Goal: Check status: Check status

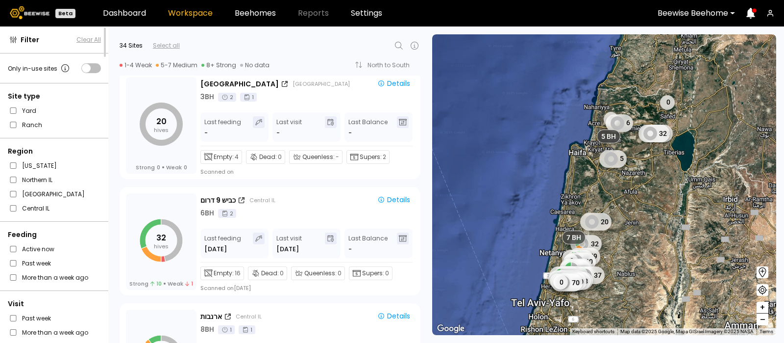
scroll to position [708, 0]
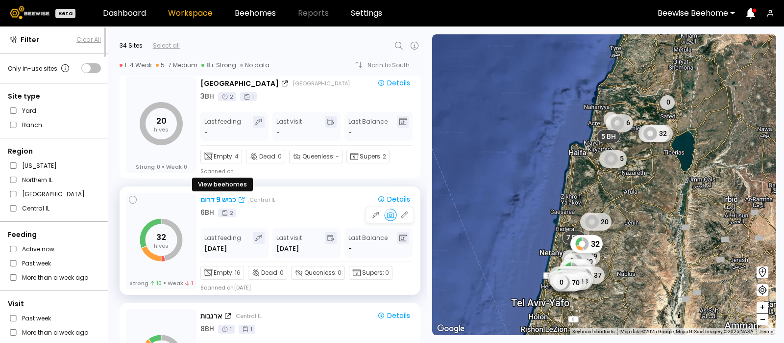
click at [226, 197] on div "כביש 9 דרום" at bounding box center [218, 200] width 35 height 10
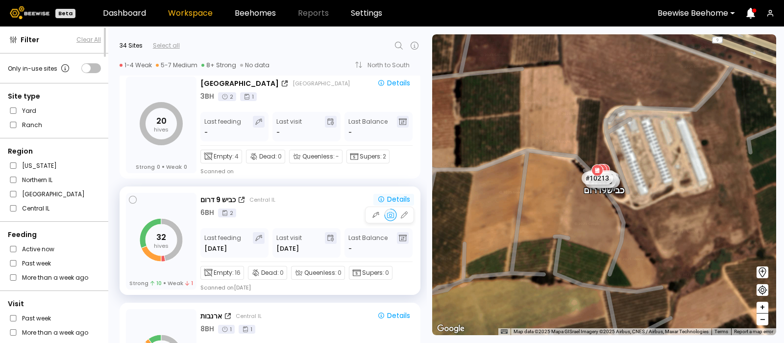
click at [401, 195] on div "Details" at bounding box center [393, 199] width 33 height 9
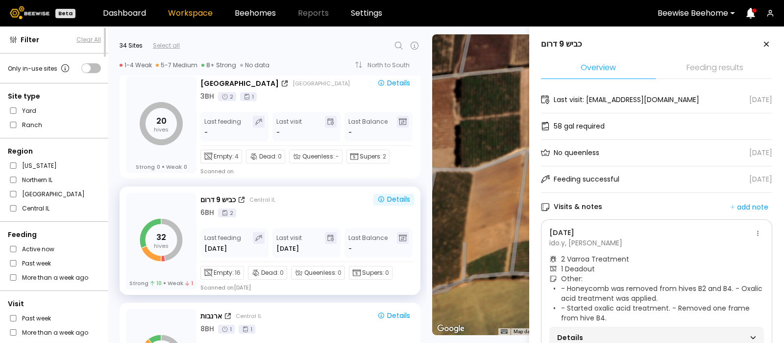
click at [708, 65] on li "Feeding results" at bounding box center [715, 68] width 115 height 21
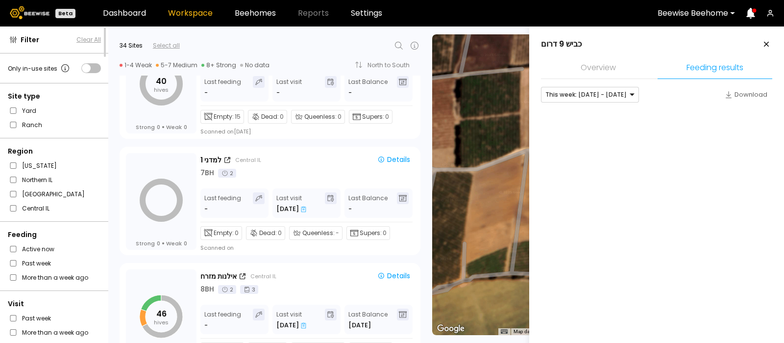
scroll to position [1205, 0]
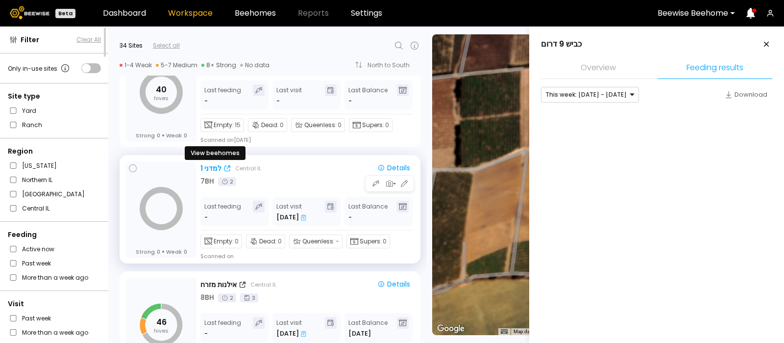
click at [213, 164] on div "למדני 1" at bounding box center [211, 168] width 21 height 10
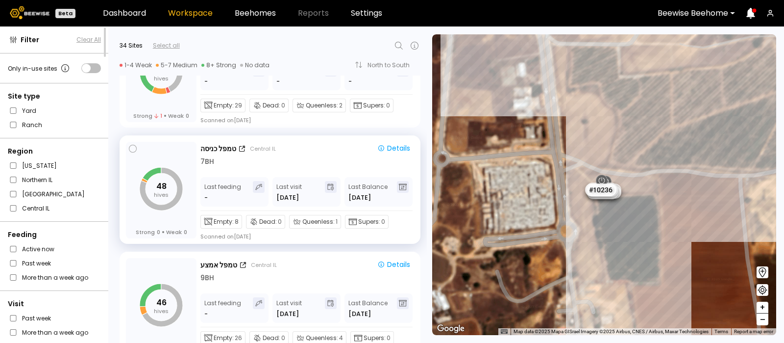
scroll to position [1820, 0]
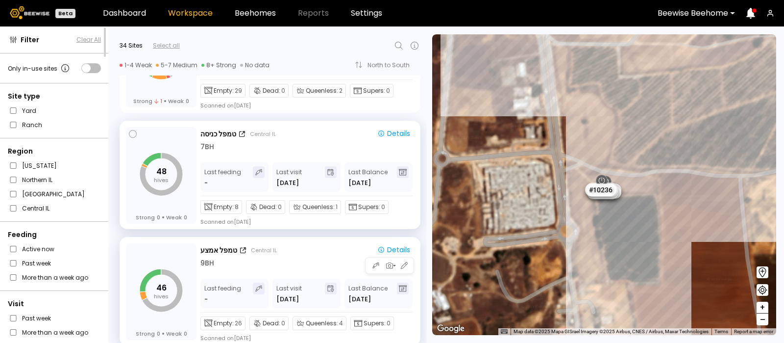
click at [241, 252] on div "טמפל אמצע Central IL" at bounding box center [284, 250] width 167 height 10
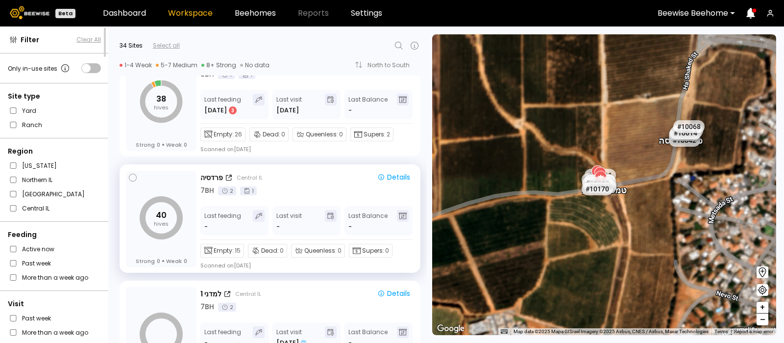
scroll to position [1084, 0]
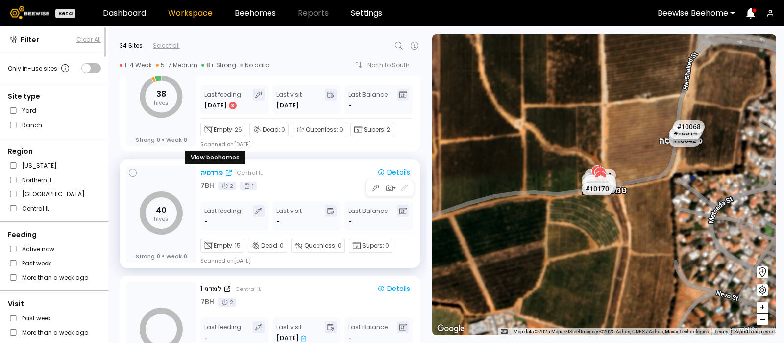
click at [208, 168] on div "פרדסיה" at bounding box center [212, 173] width 23 height 10
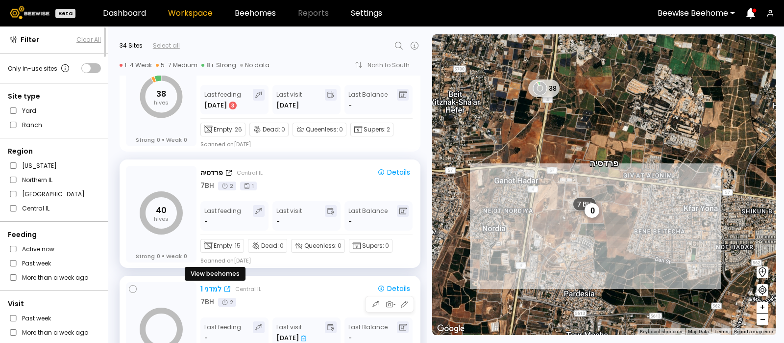
click at [213, 286] on div "למדני 1" at bounding box center [211, 289] width 21 height 10
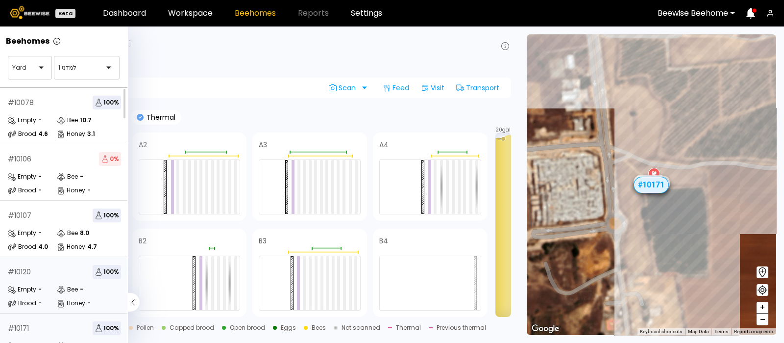
click at [59, 278] on div "# 10120 100 % Empty - Bee - Brood - Honey -" at bounding box center [64, 285] width 129 height 56
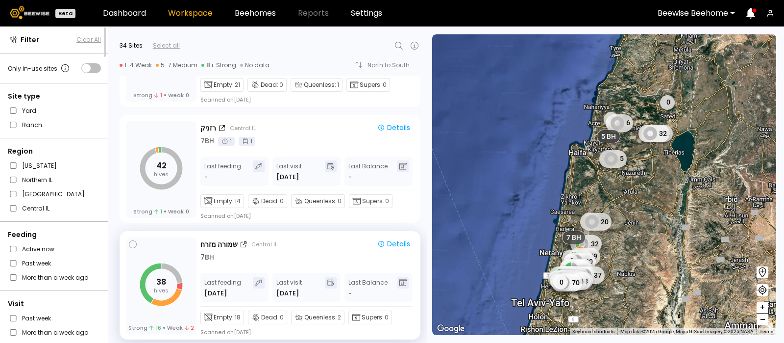
scroll to position [2512, 0]
